Goal: Information Seeking & Learning: Learn about a topic

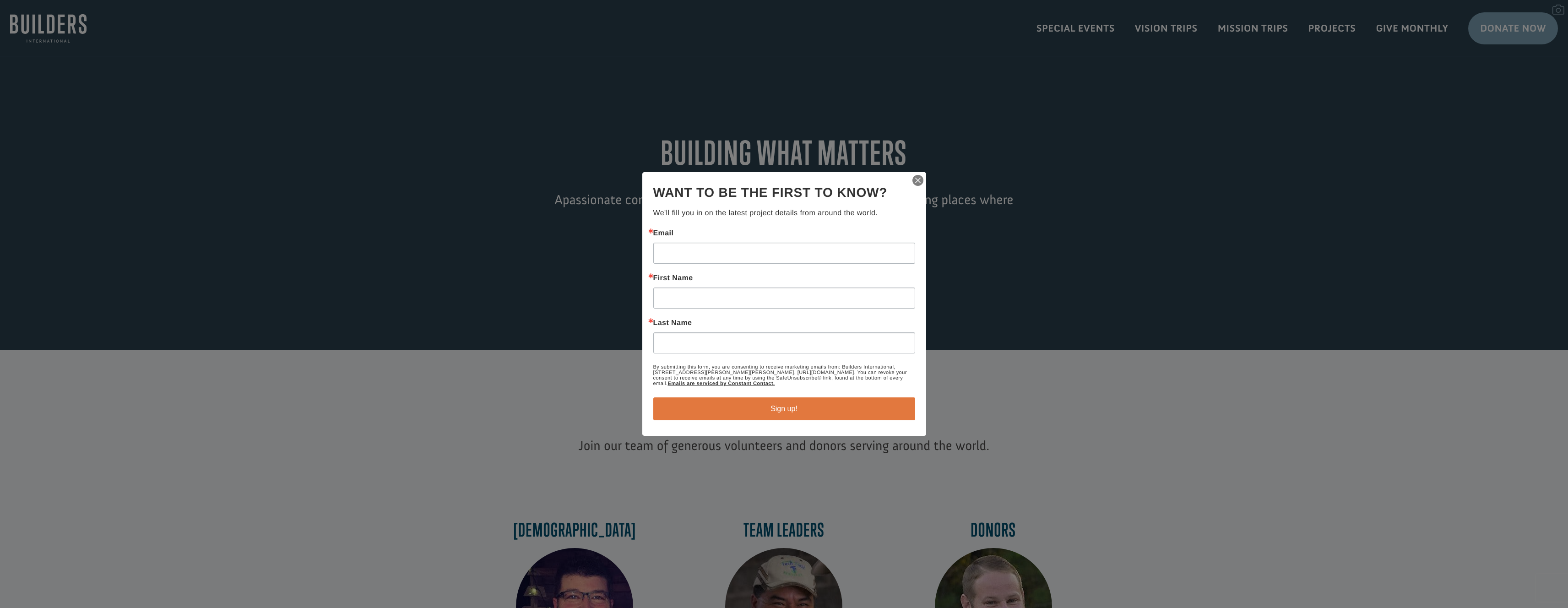
click at [919, 178] on img "button" at bounding box center [917, 180] width 13 height 13
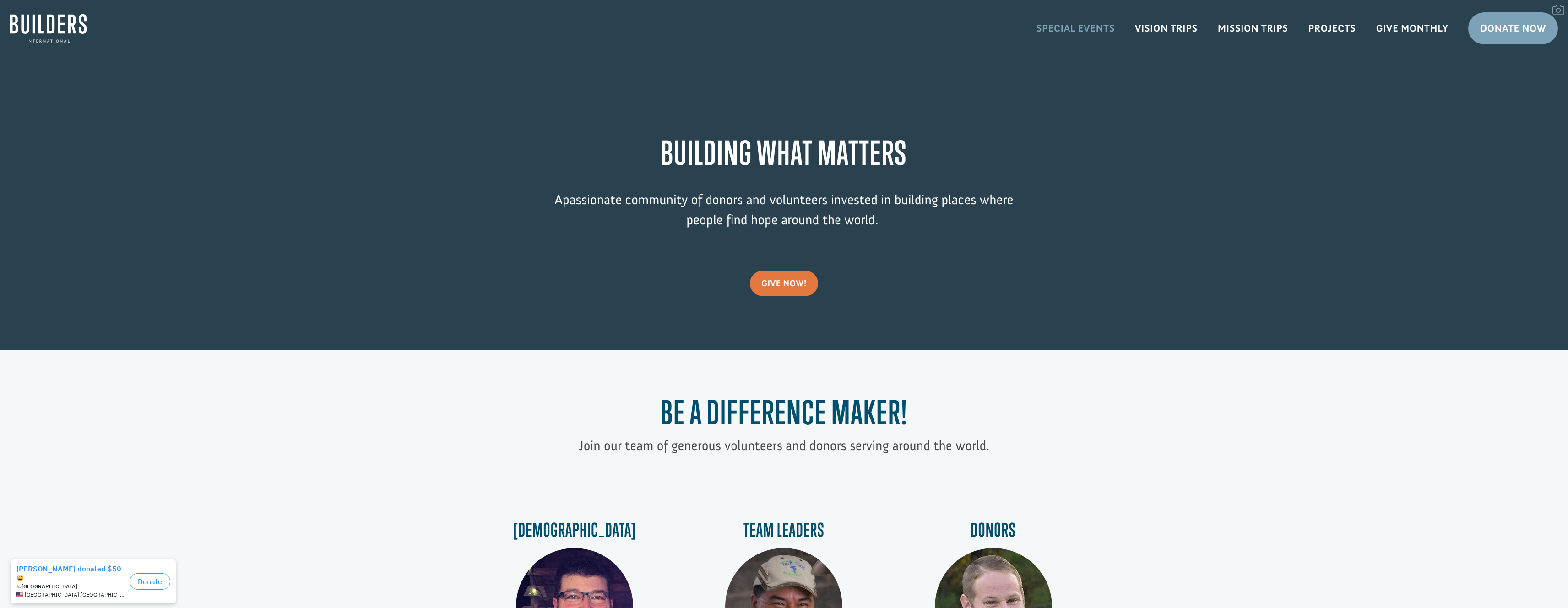
click at [1085, 34] on link "Special Events" at bounding box center [1076, 29] width 99 height 27
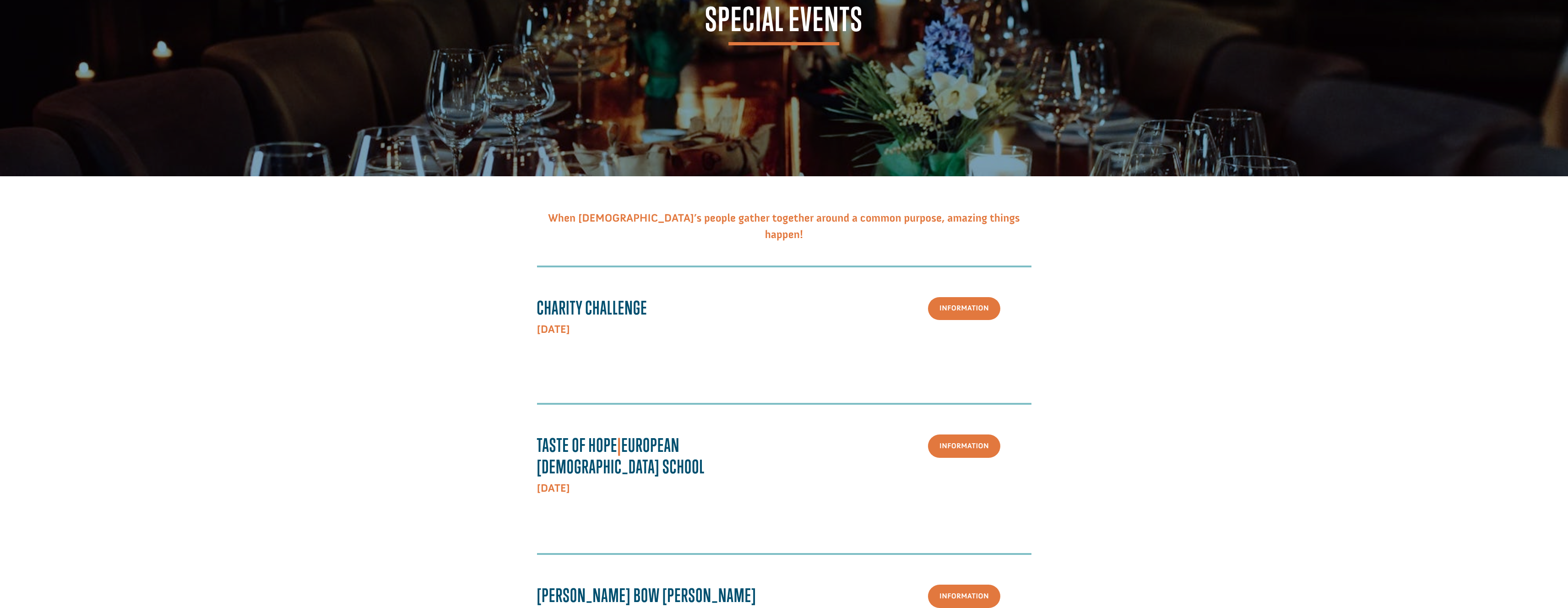
scroll to position [138, 0]
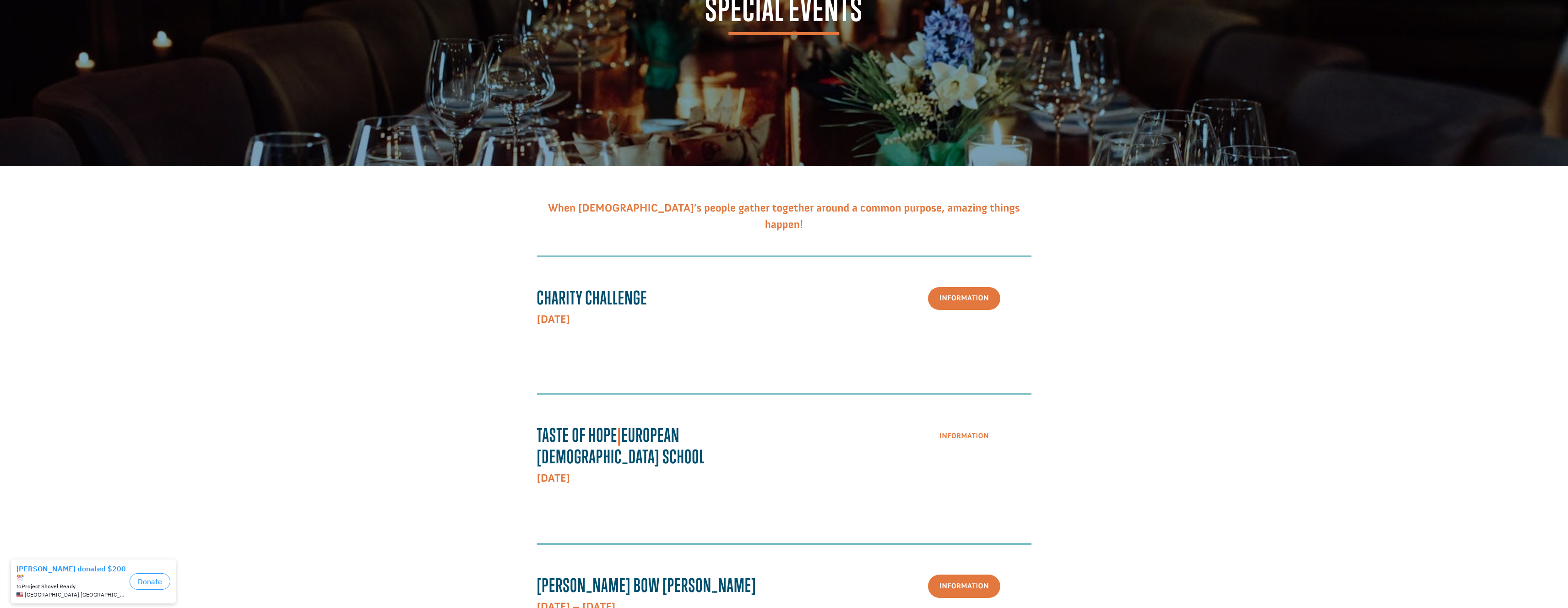
click at [986, 433] on link "Information" at bounding box center [964, 436] width 72 height 23
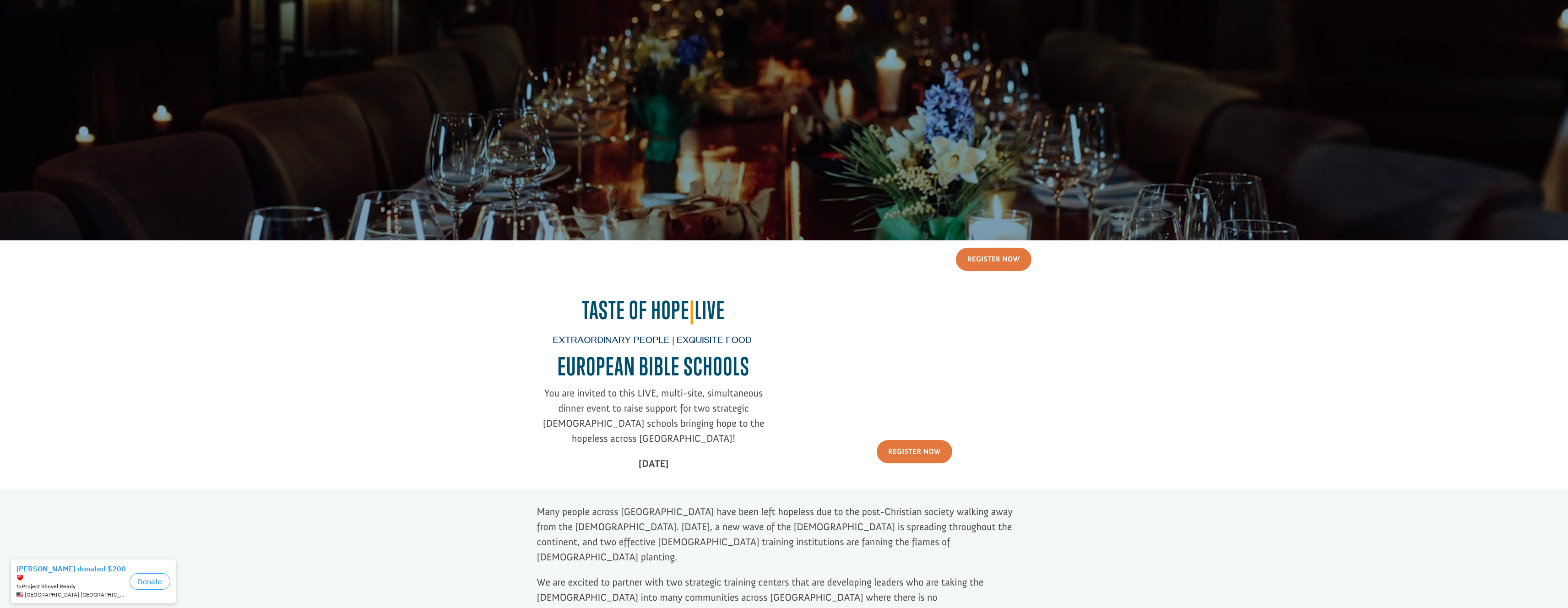
scroll to position [77, 0]
